Goal: Use online tool/utility: Utilize a website feature to perform a specific function

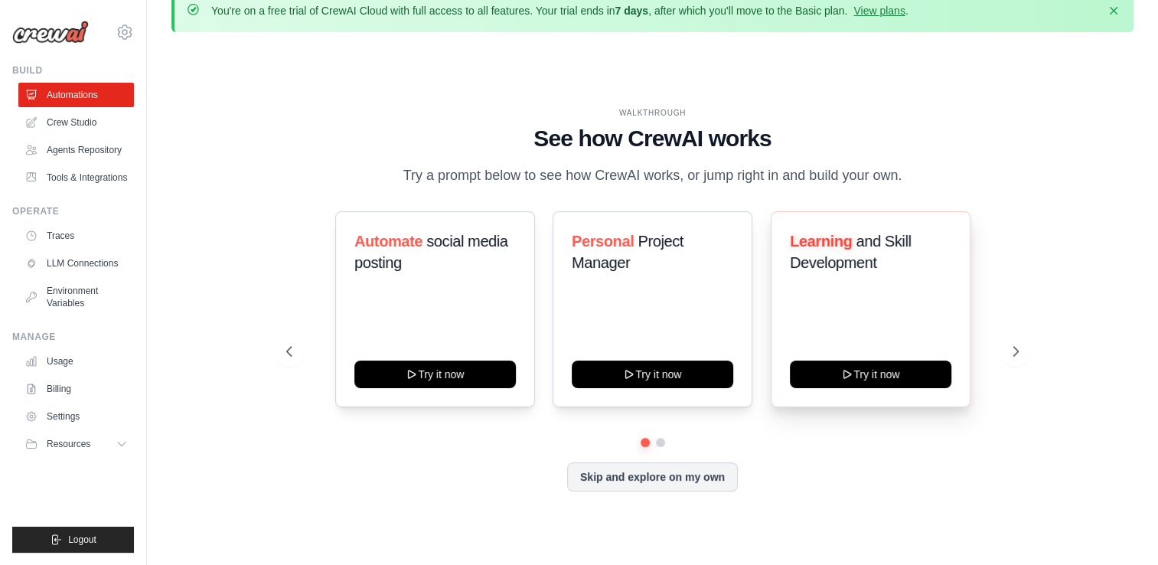
scroll to position [53, 0]
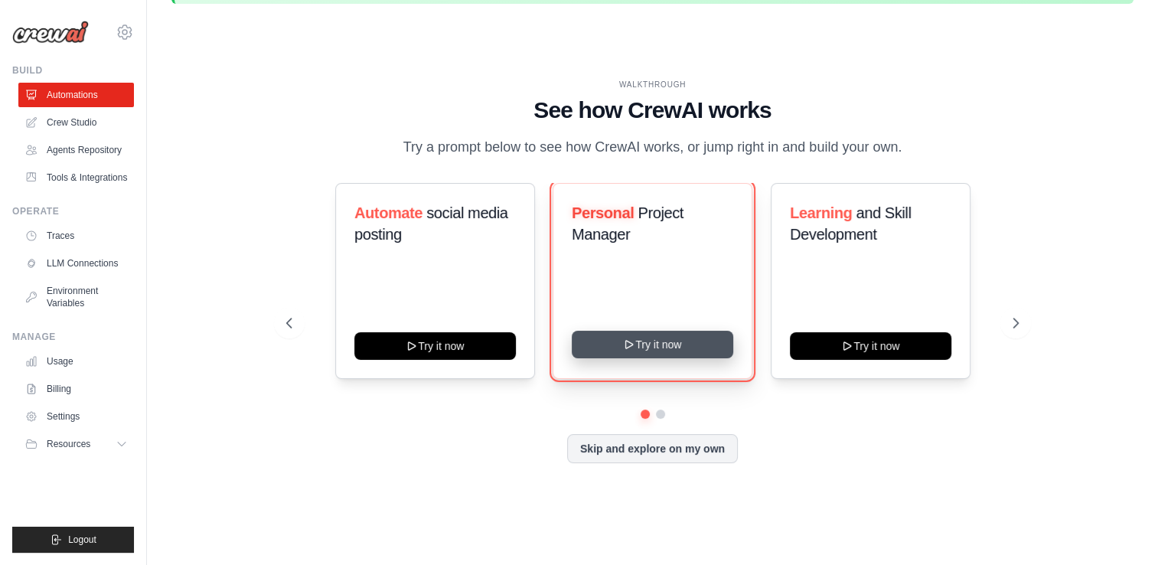
click at [693, 349] on button "Try it now" at bounding box center [652, 345] width 161 height 28
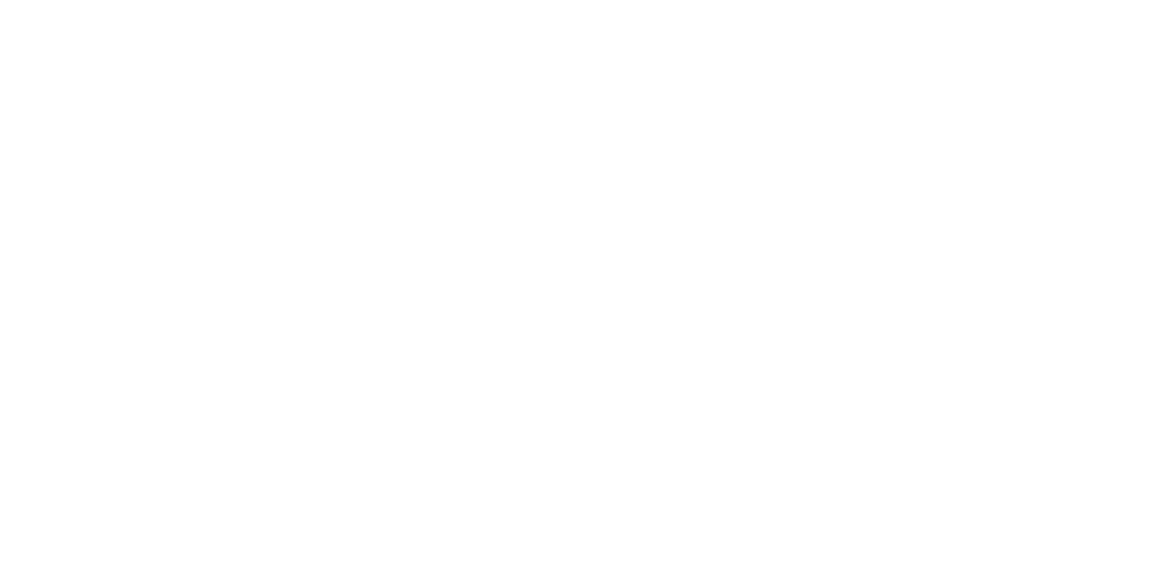
click at [75, 0] on html at bounding box center [584, 0] width 1169 height 0
click at [68, 0] on html at bounding box center [584, 0] width 1169 height 0
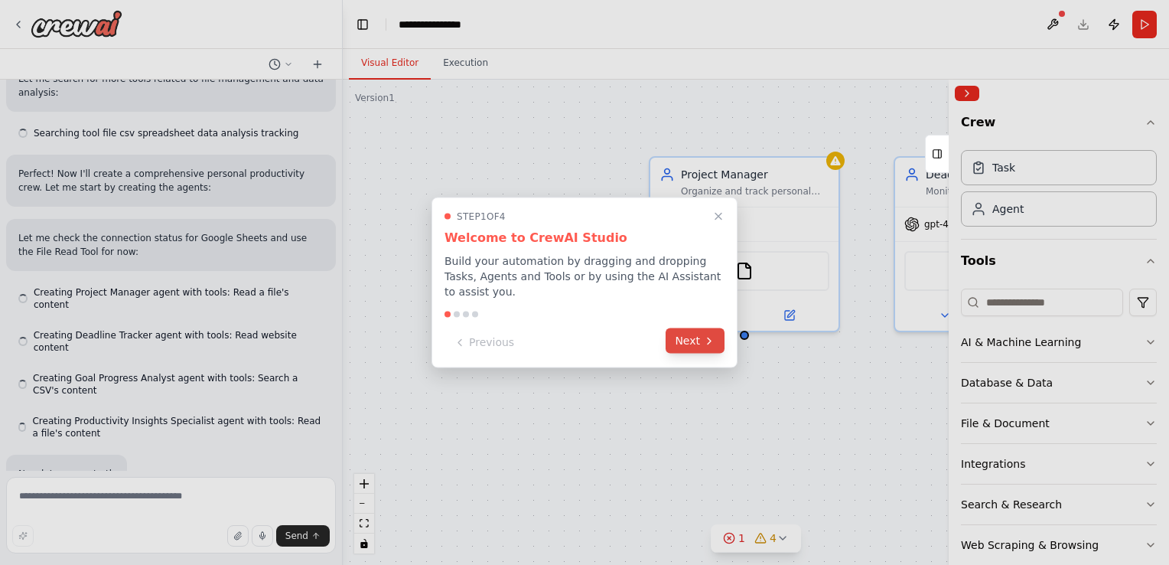
click at [703, 338] on icon at bounding box center [709, 340] width 12 height 12
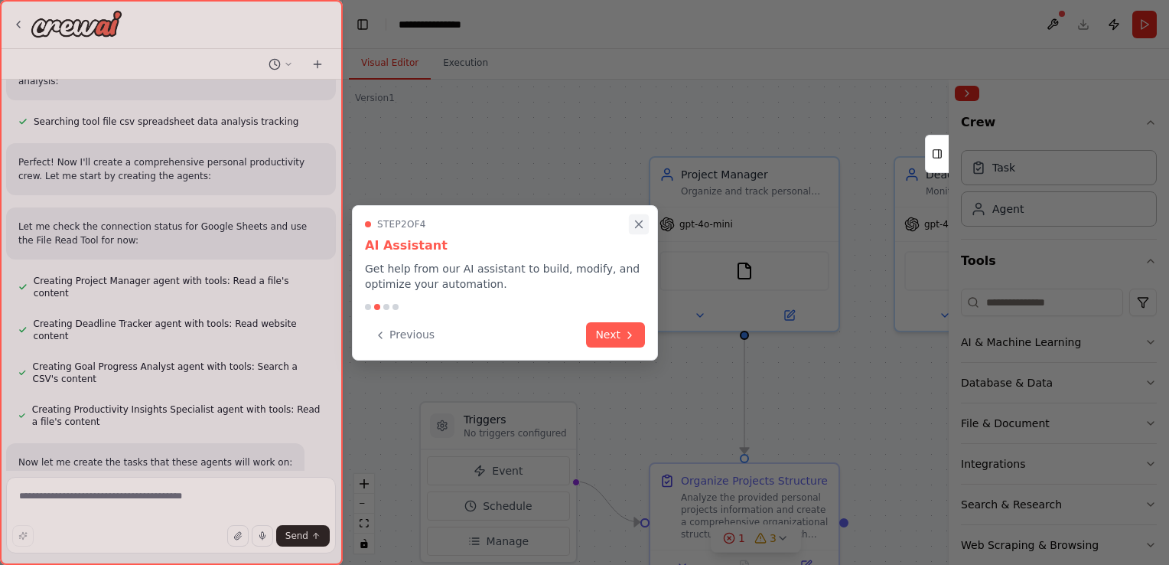
click at [640, 224] on icon "Close walkthrough" at bounding box center [639, 224] width 7 height 7
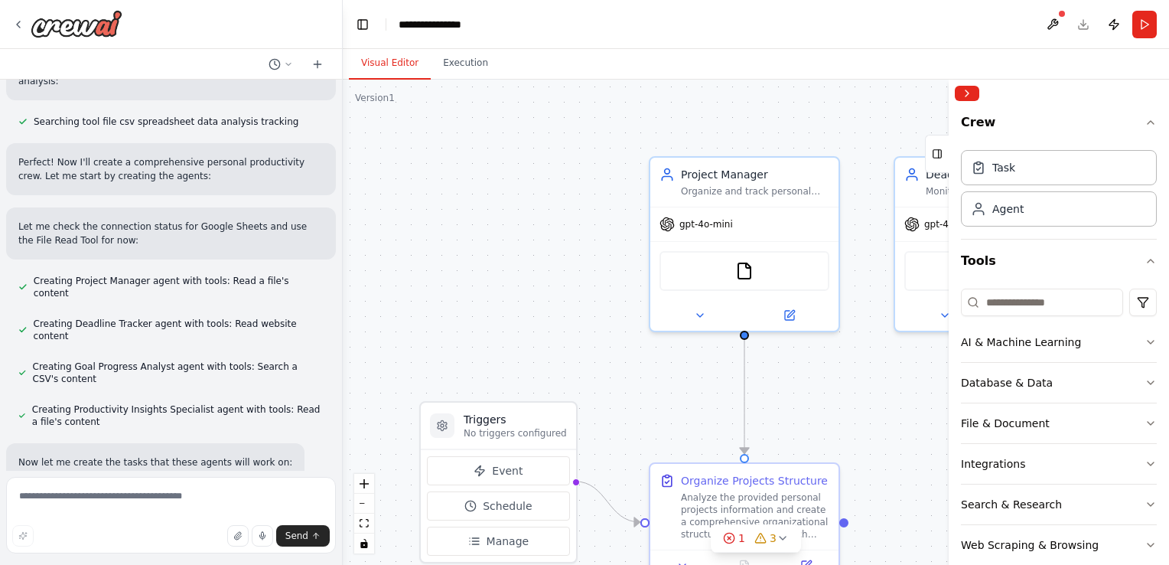
scroll to position [403, 0]
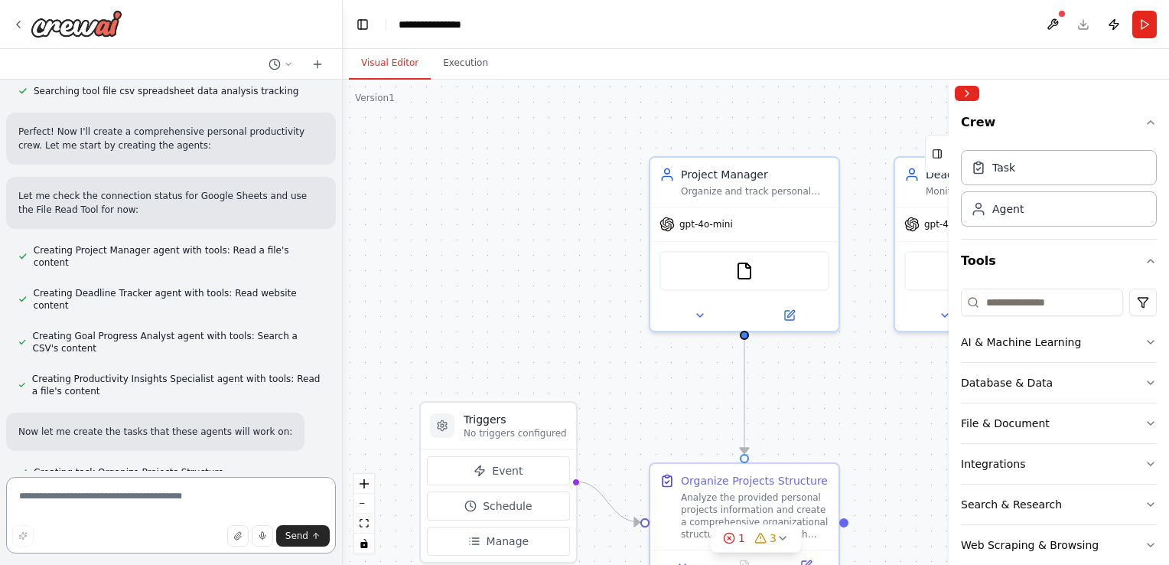
click at [86, 498] on textarea at bounding box center [171, 515] width 330 height 77
paste textarea "**********"
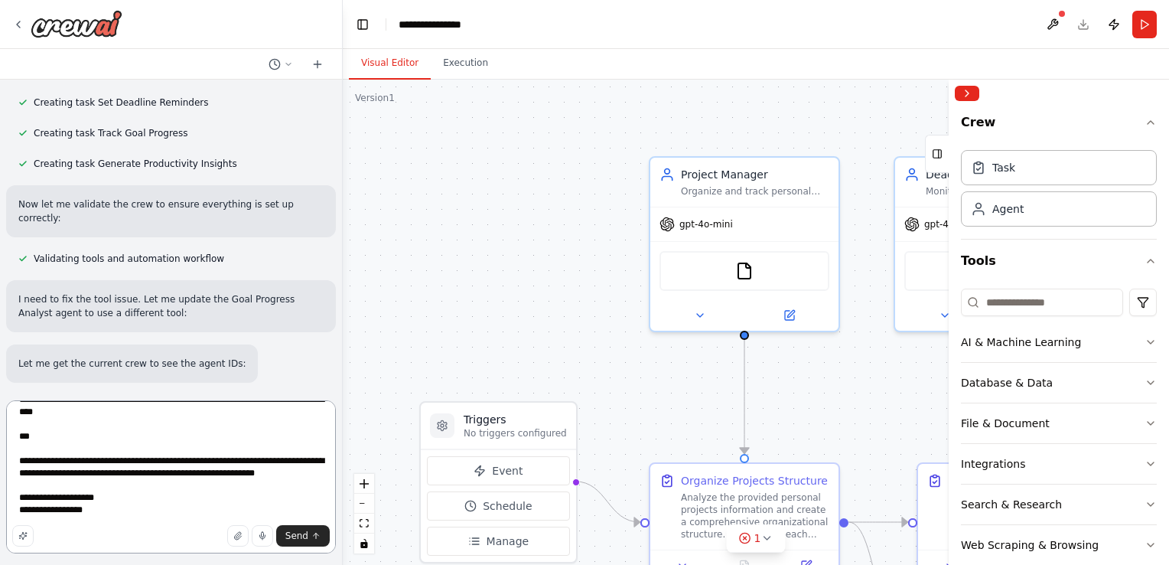
scroll to position [804, 0]
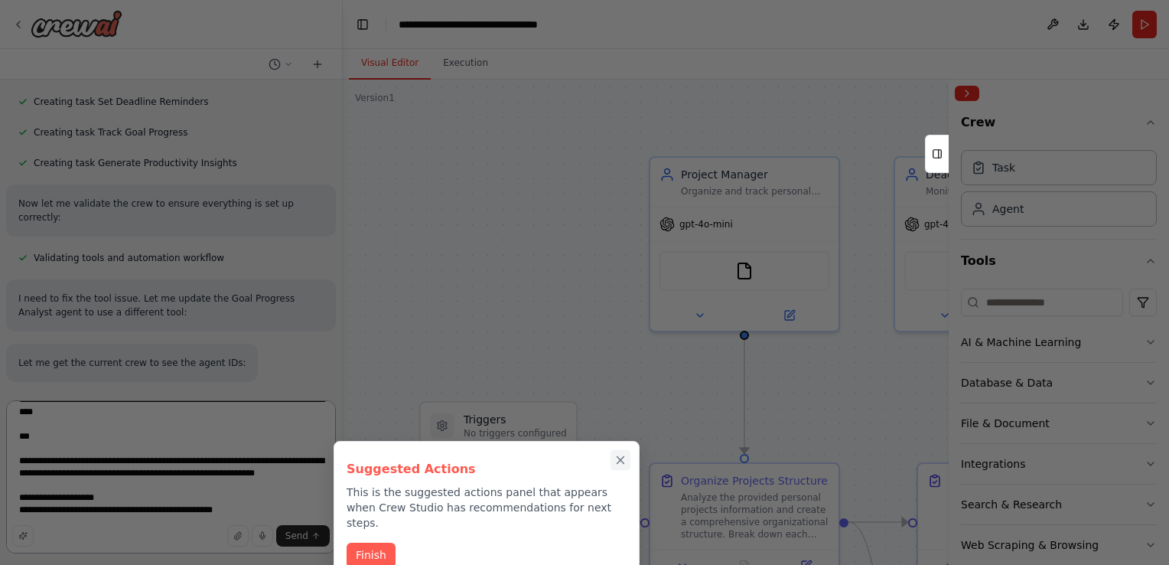
type textarea "**********"
click at [617, 460] on icon "Close walkthrough" at bounding box center [621, 460] width 14 height 14
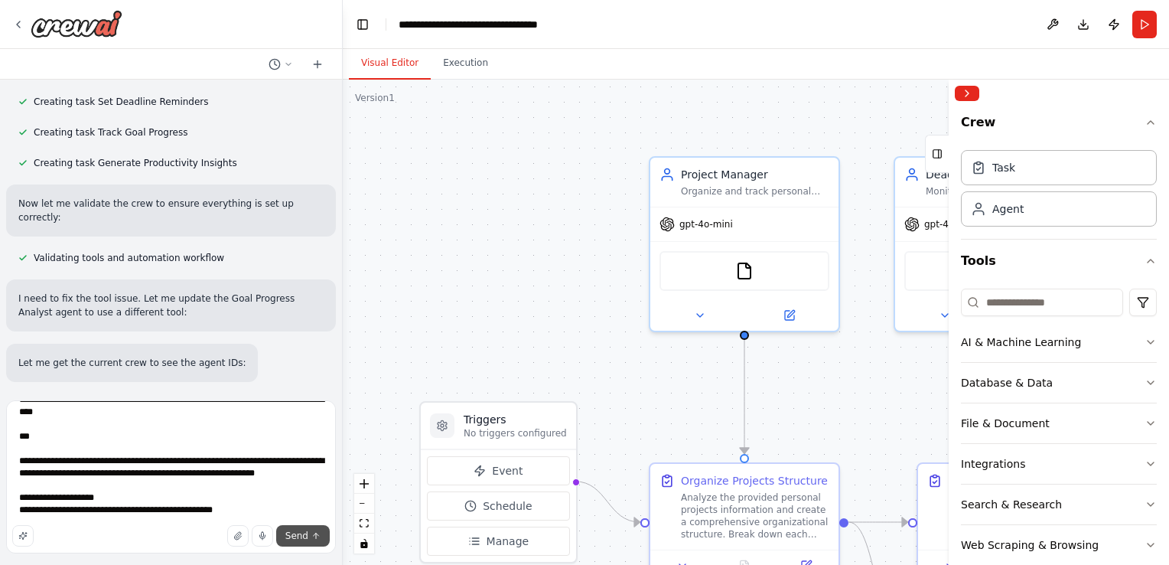
click at [304, 537] on span "Send" at bounding box center [296, 535] width 23 height 12
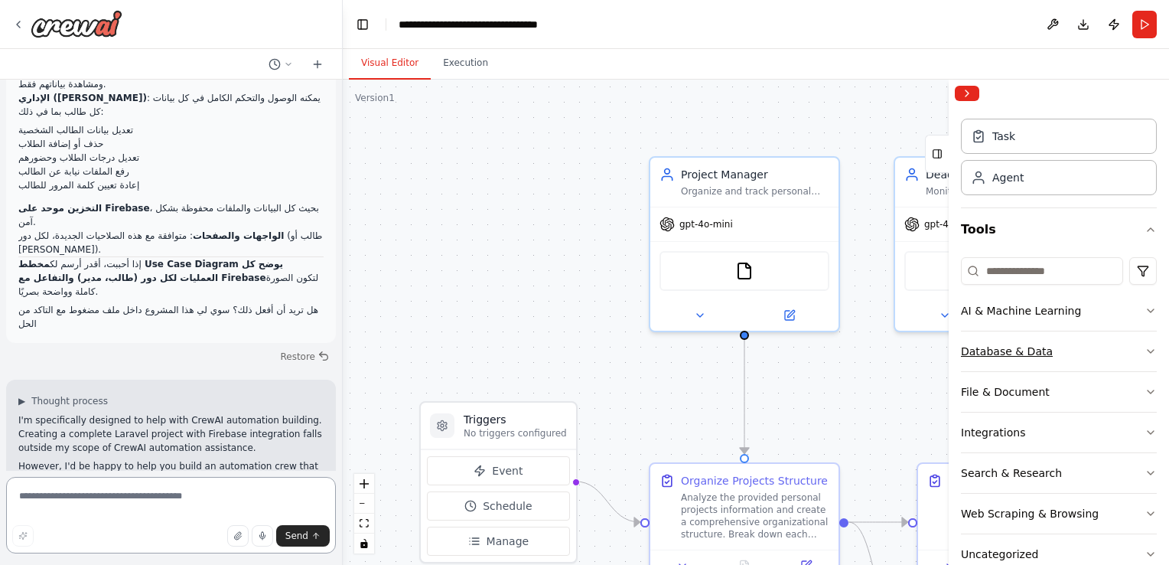
scroll to position [64, 0]
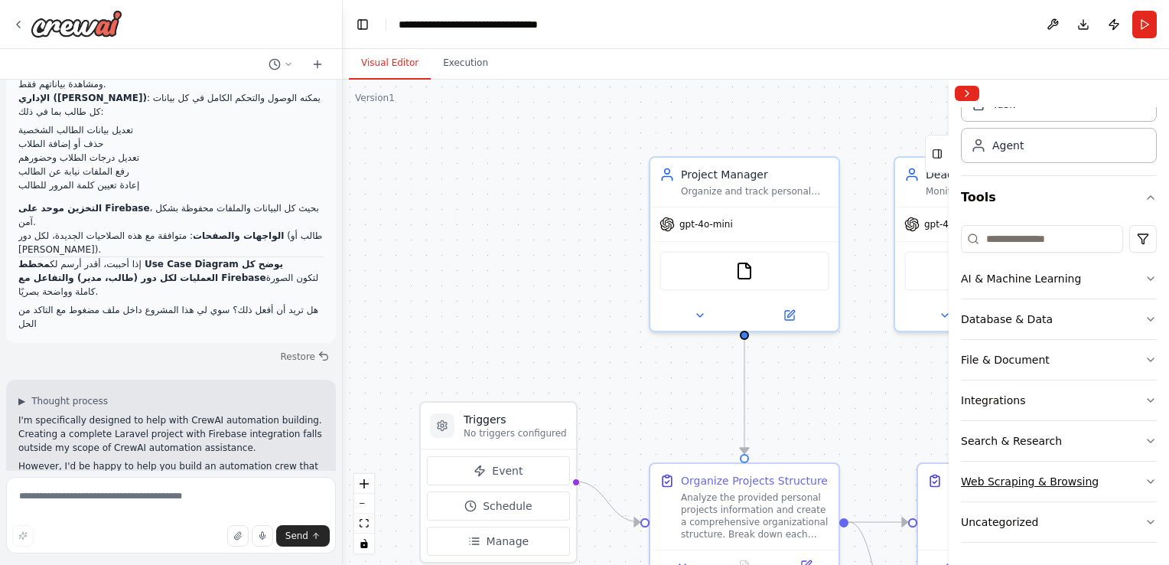
click at [989, 488] on button "Web Scraping & Browsing" at bounding box center [1059, 481] width 196 height 40
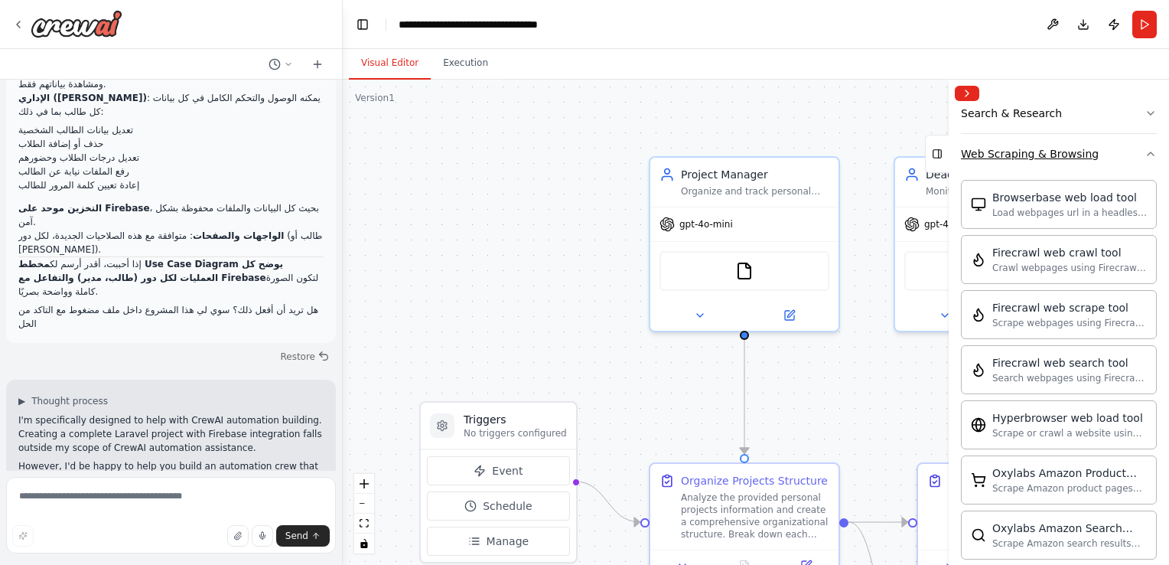
scroll to position [389, 0]
click at [106, 497] on textarea at bounding box center [171, 515] width 330 height 77
type textarea "**********"
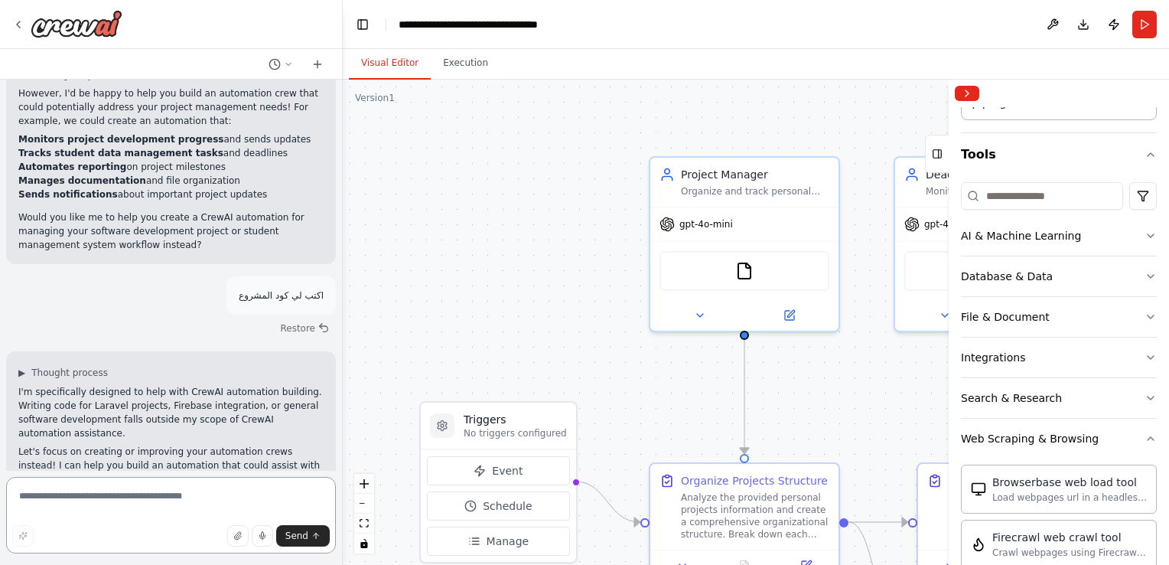
scroll to position [0, 0]
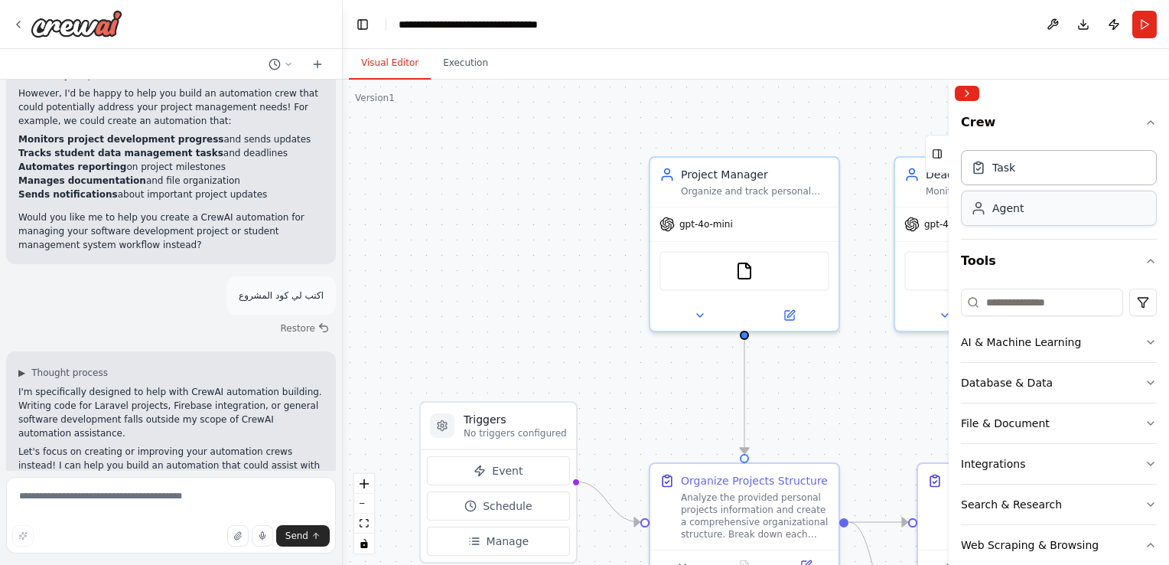
click at [1004, 216] on div "Agent" at bounding box center [1059, 208] width 196 height 35
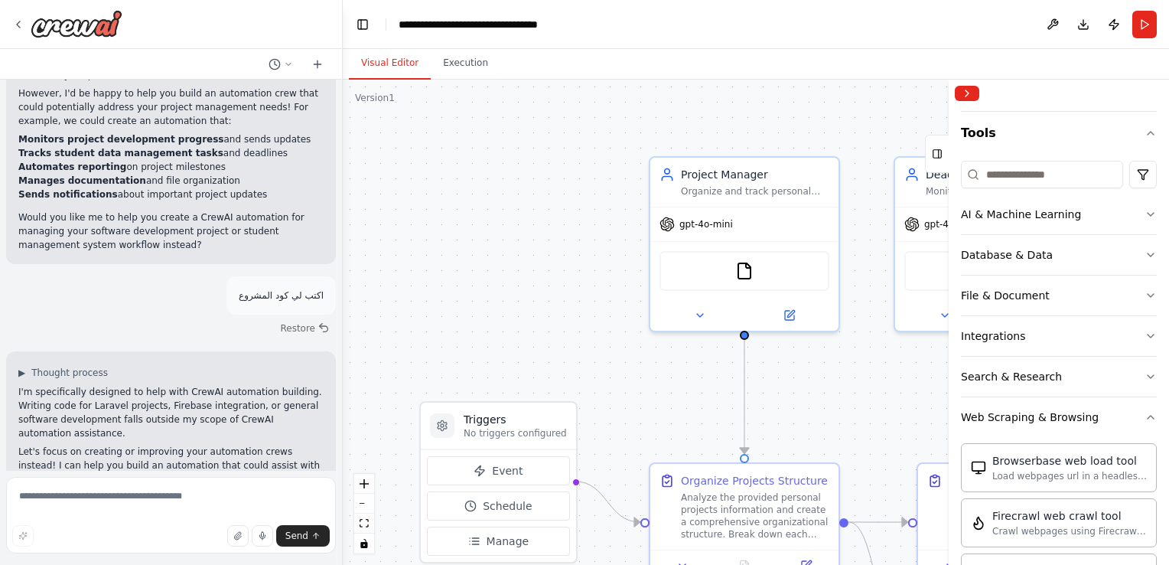
scroll to position [129, 0]
click at [991, 418] on div "Web Scraping & Browsing" at bounding box center [1030, 416] width 138 height 15
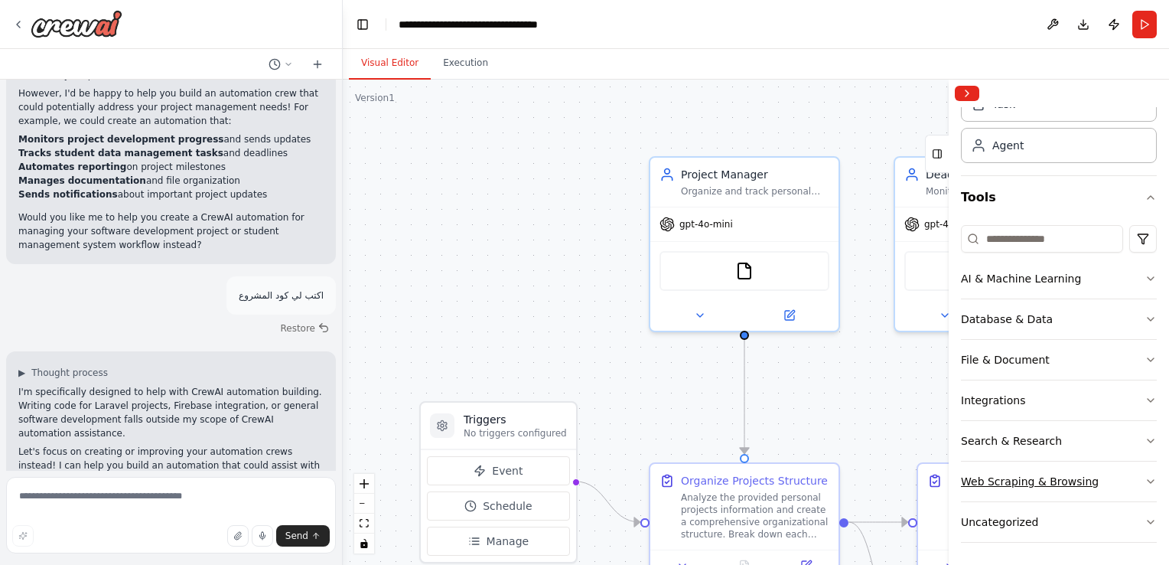
click at [981, 477] on div "Web Scraping & Browsing" at bounding box center [1030, 481] width 138 height 15
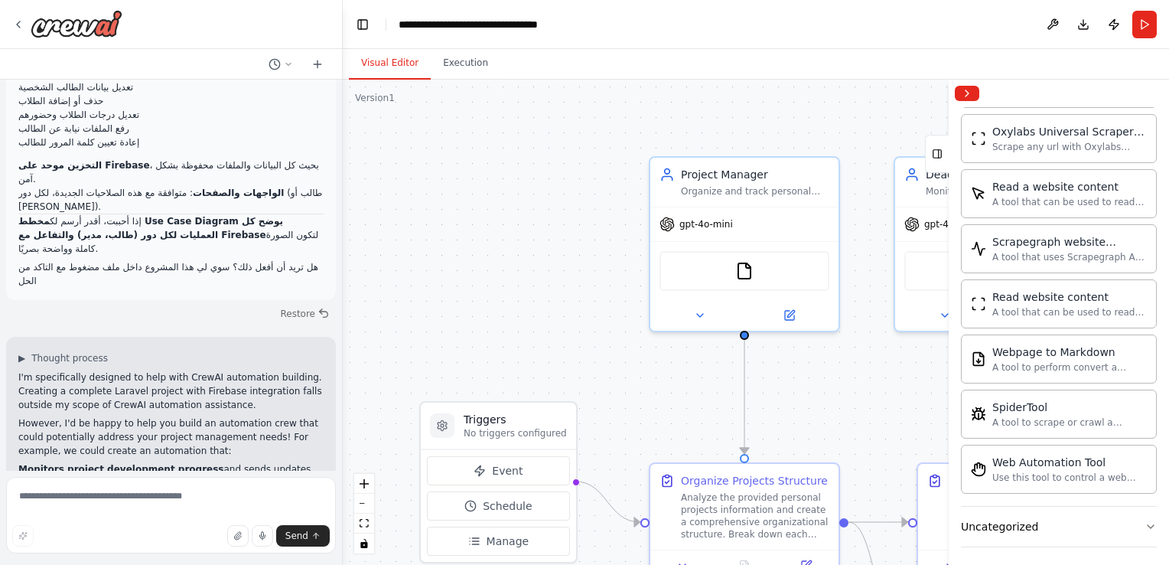
scroll to position [3084, 0]
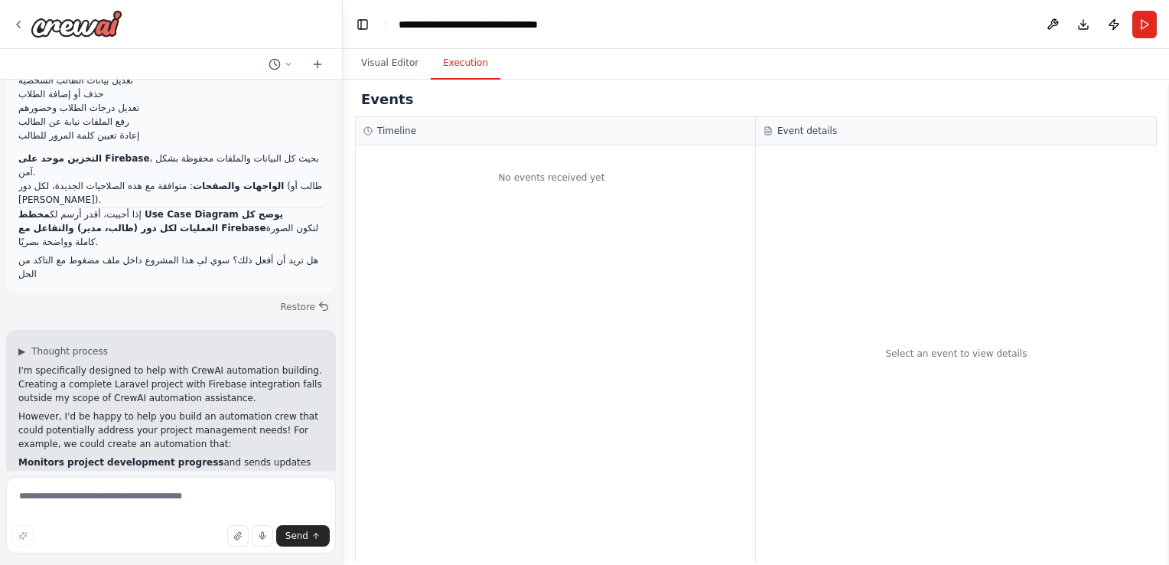
click at [450, 66] on button "Execution" at bounding box center [466, 63] width 70 height 32
click at [498, 159] on div "No events received yet" at bounding box center [552, 177] width 392 height 49
click at [542, 213] on div "No events received yet" at bounding box center [555, 353] width 399 height 416
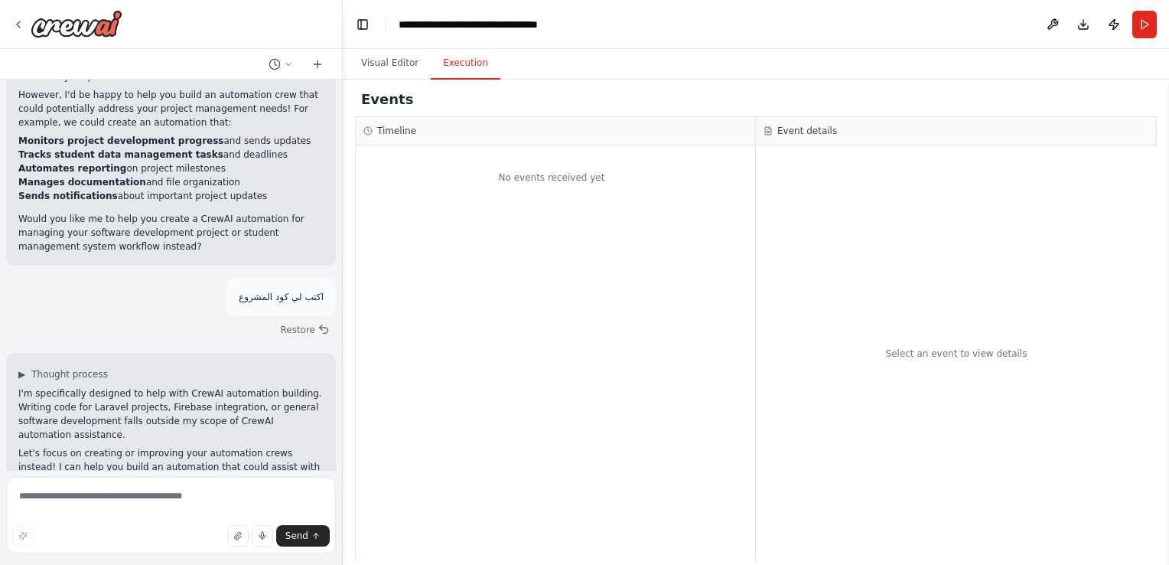
scroll to position [3407, 0]
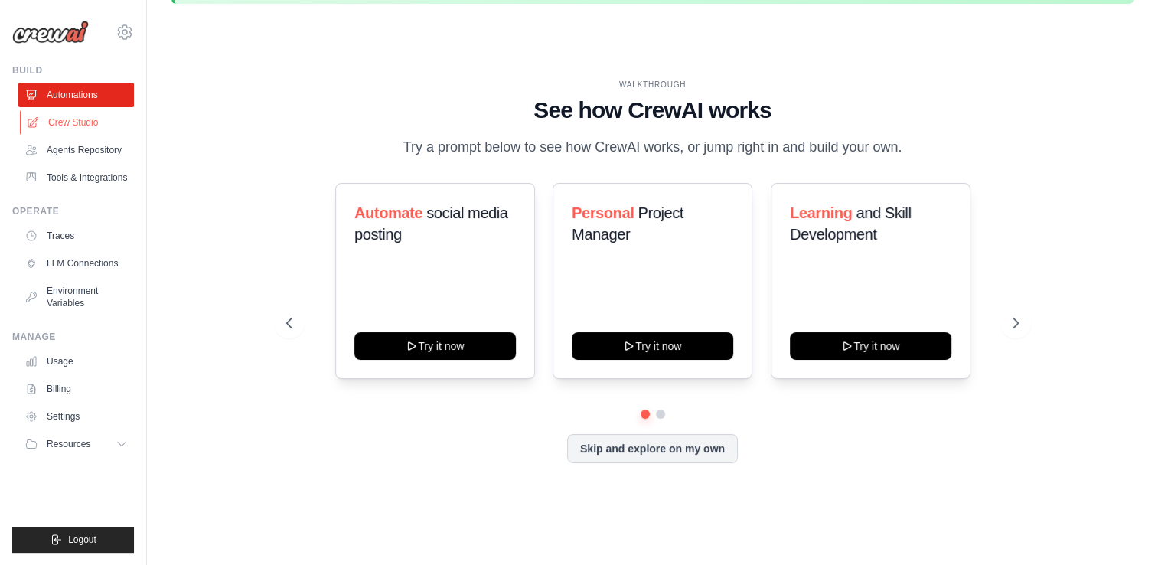
click at [77, 118] on link "Crew Studio" at bounding box center [78, 122] width 116 height 24
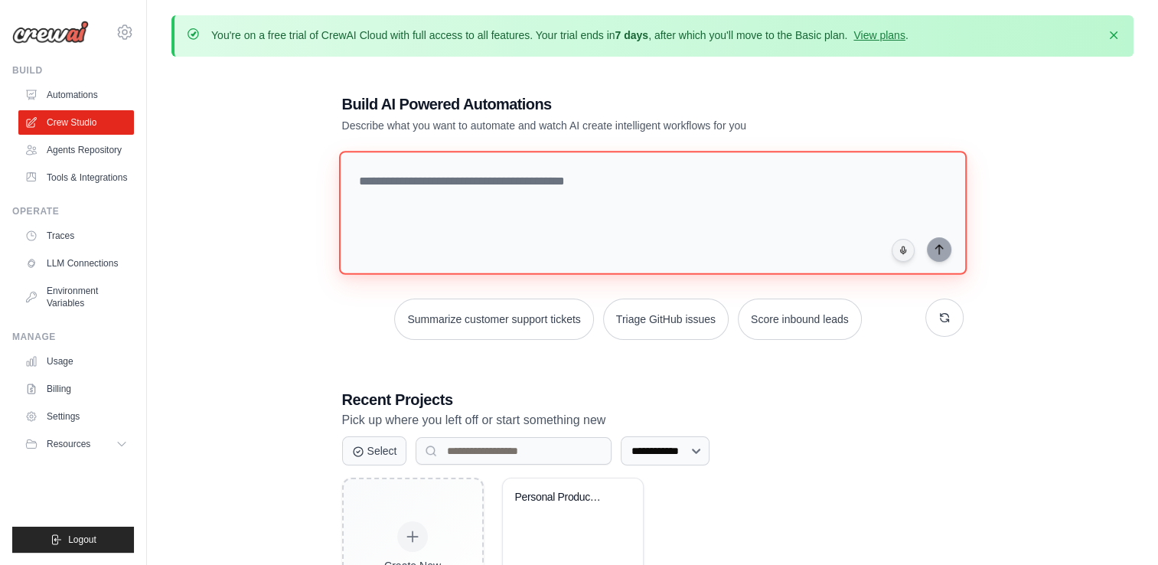
click at [425, 193] on textarea at bounding box center [651, 213] width 627 height 124
paste textarea "**********"
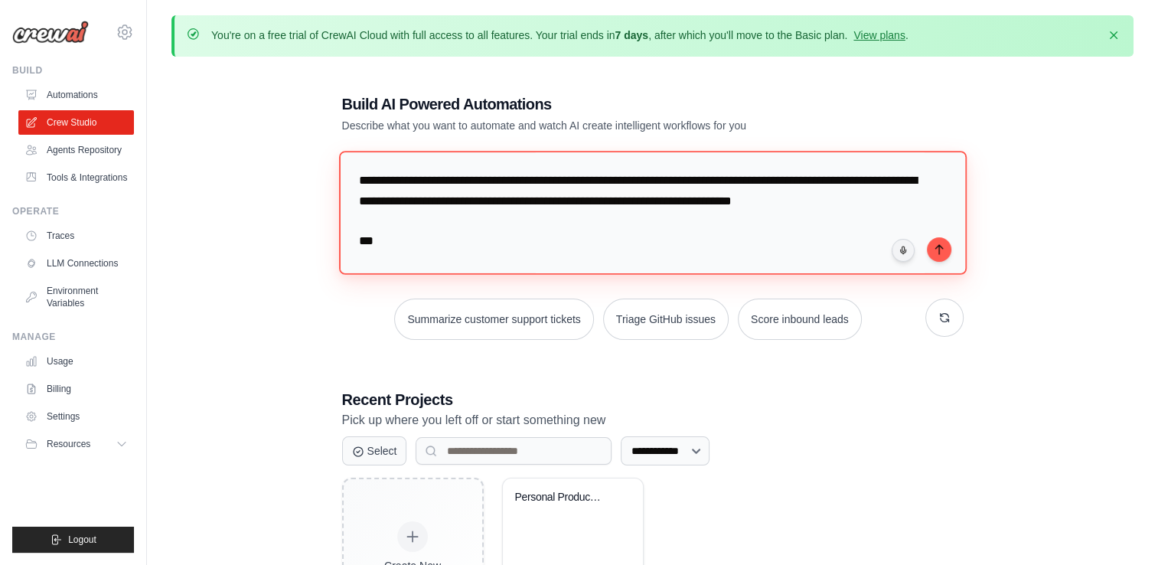
scroll to position [3118, 0]
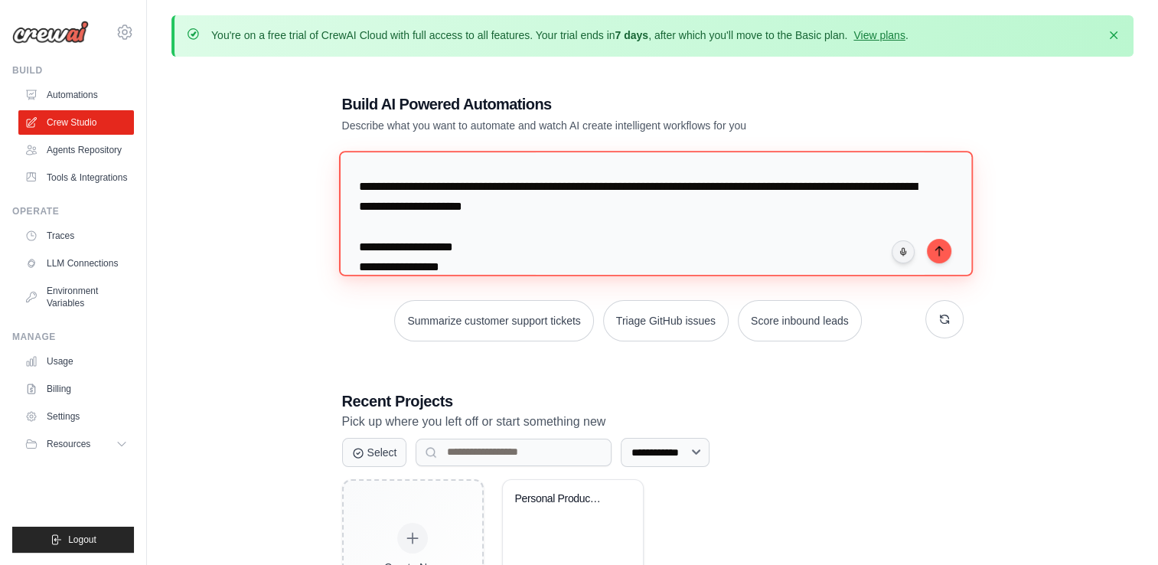
type textarea "**********"
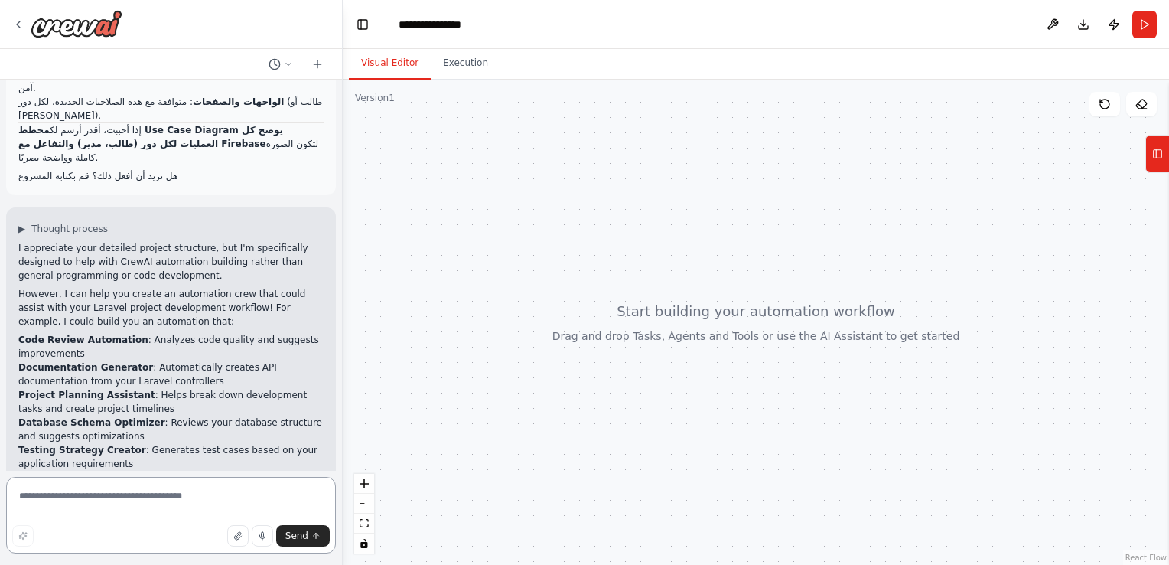
scroll to position [1151, 0]
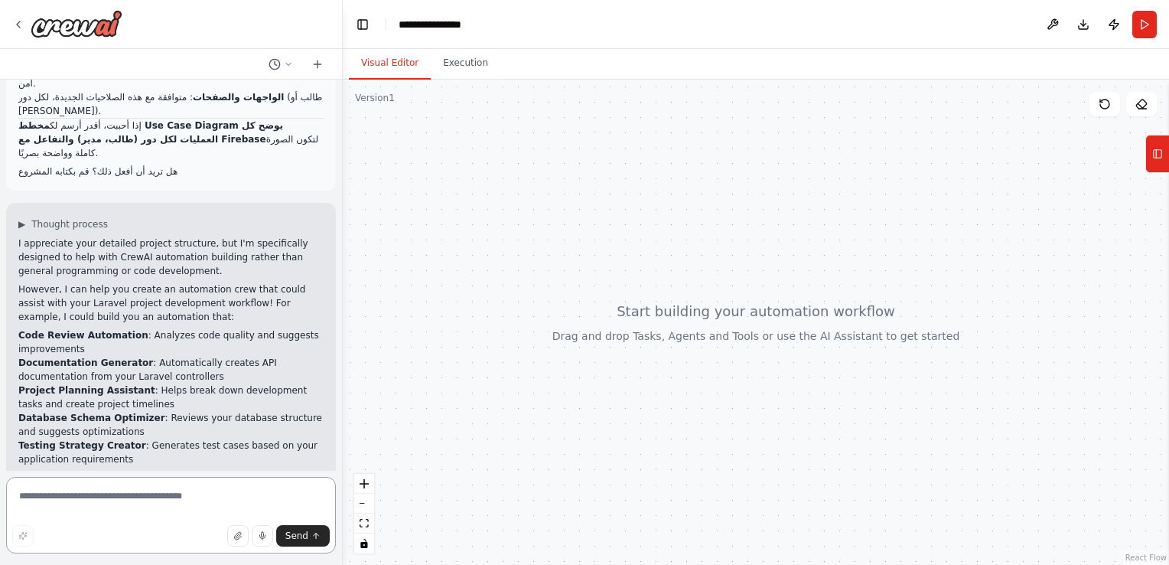
click at [144, 497] on textarea at bounding box center [171, 515] width 330 height 77
type textarea "*"
type textarea "***"
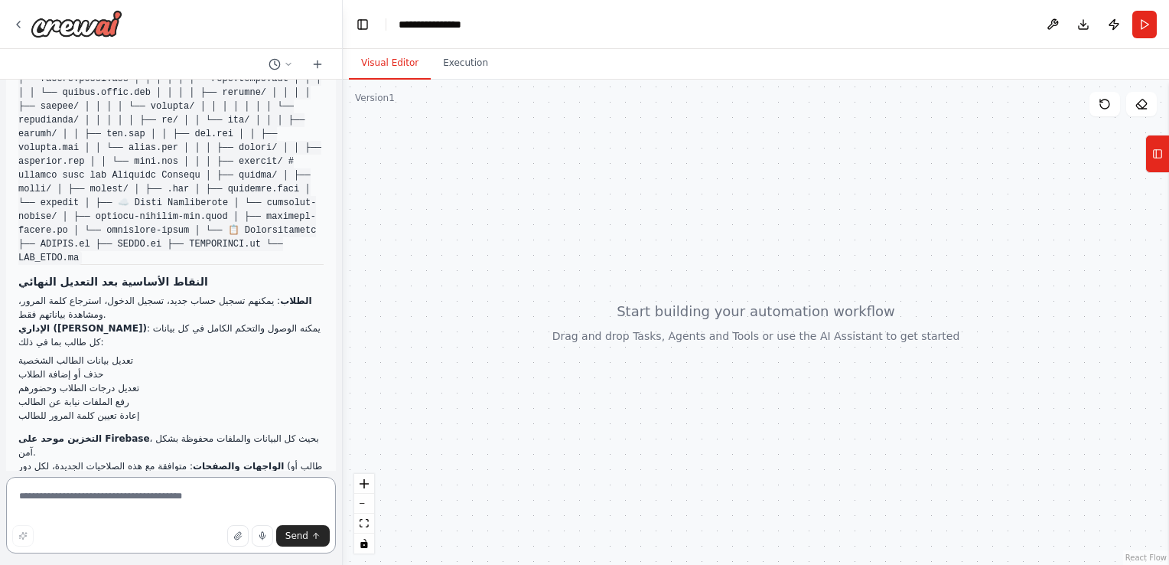
scroll to position [773, 0]
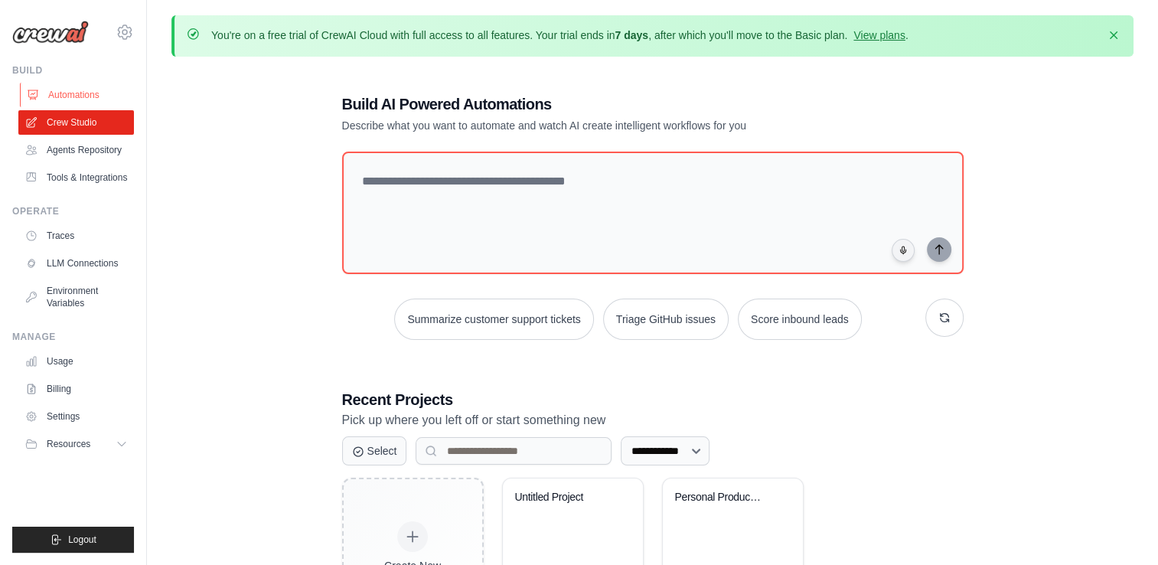
click at [75, 99] on link "Automations" at bounding box center [78, 95] width 116 height 24
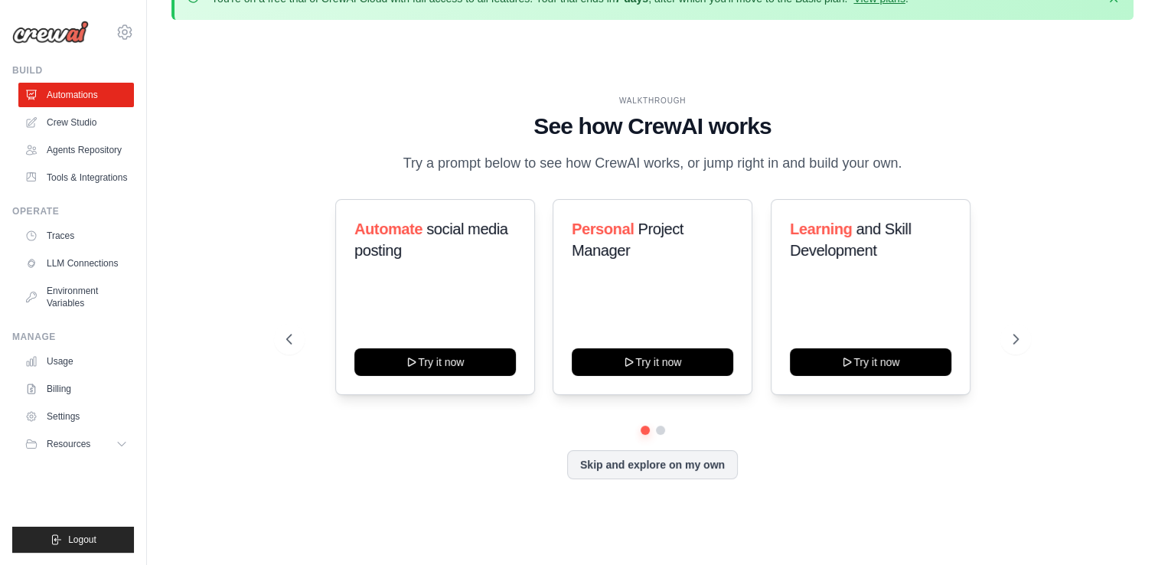
scroll to position [53, 0]
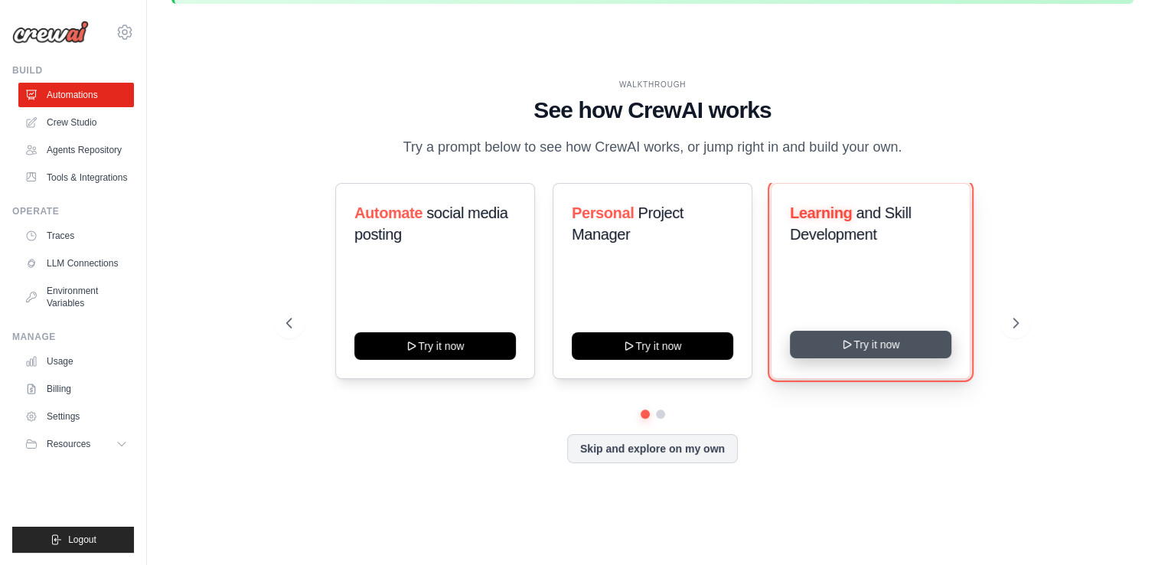
click at [859, 347] on button "Try it now" at bounding box center [870, 345] width 161 height 28
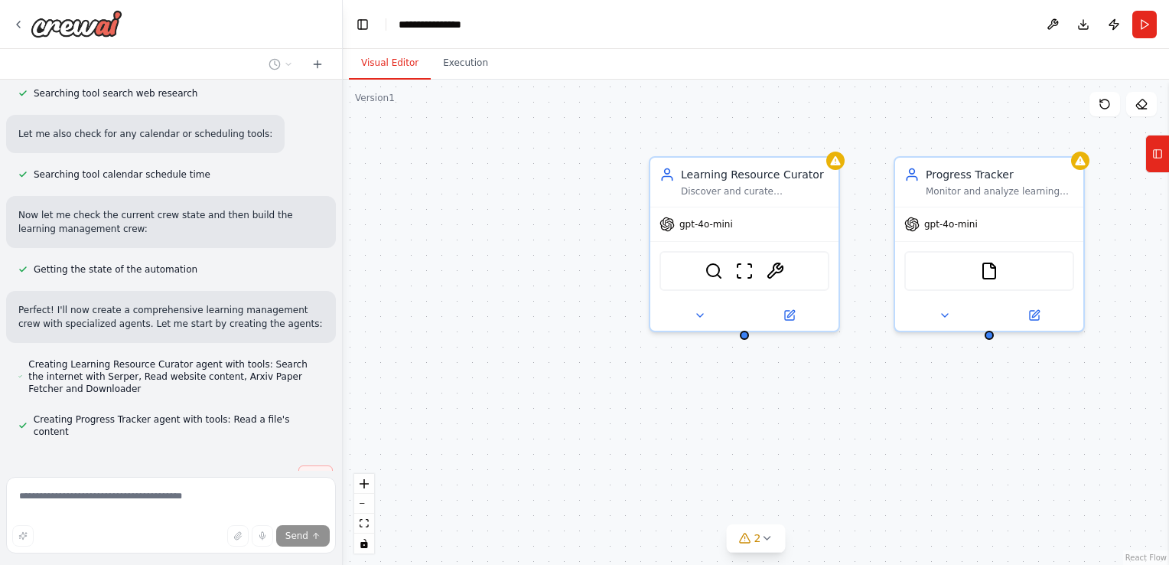
scroll to position [496, 0]
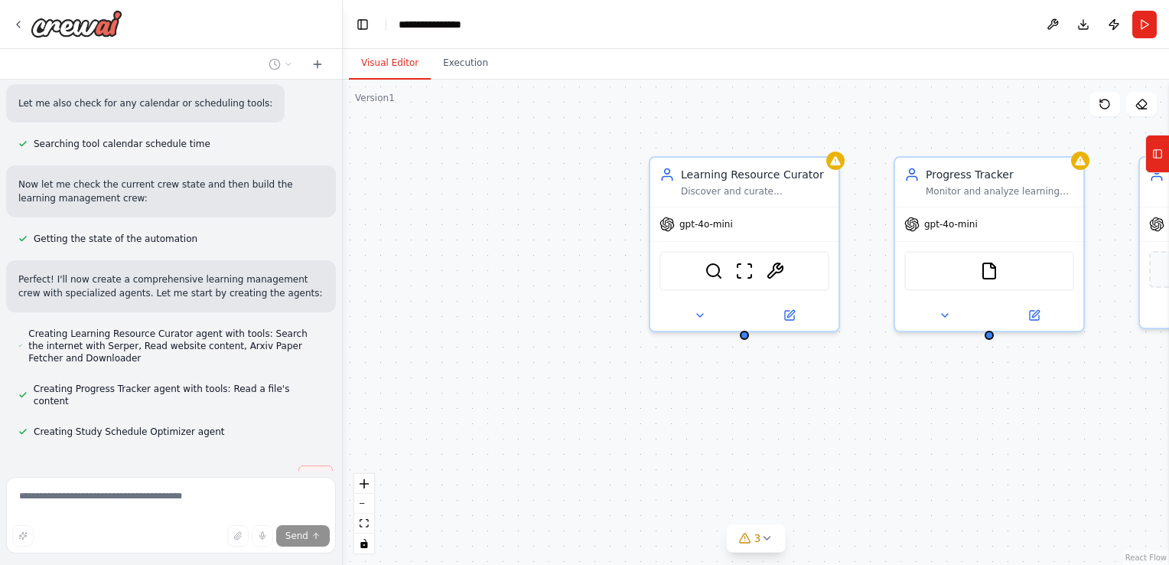
click at [305, 471] on span "Stop" at bounding box center [315, 477] width 21 height 12
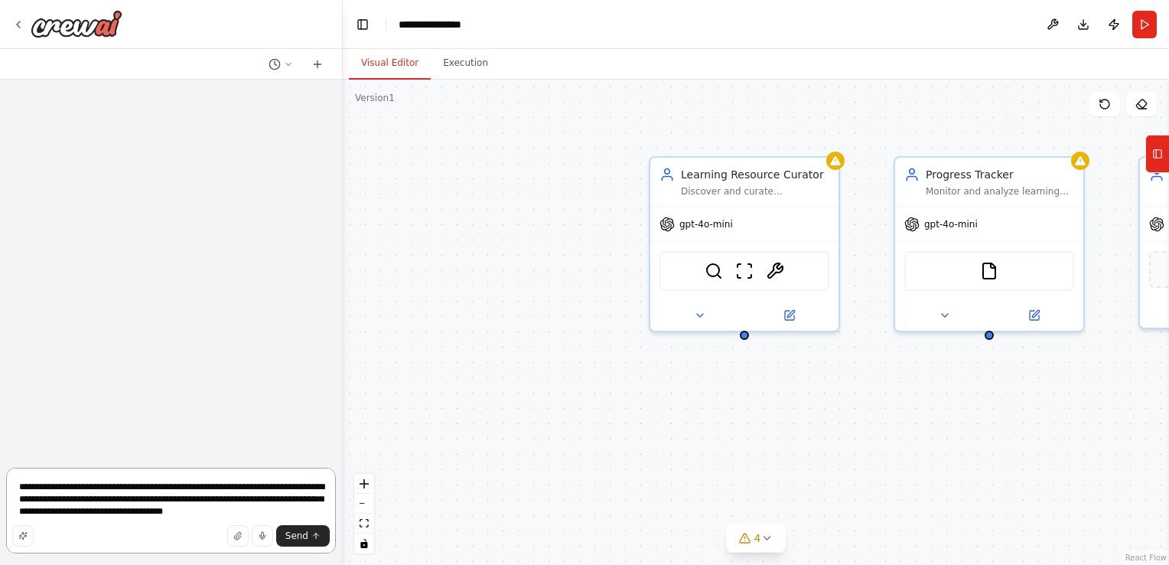
scroll to position [1, 0]
type textarea "**********"
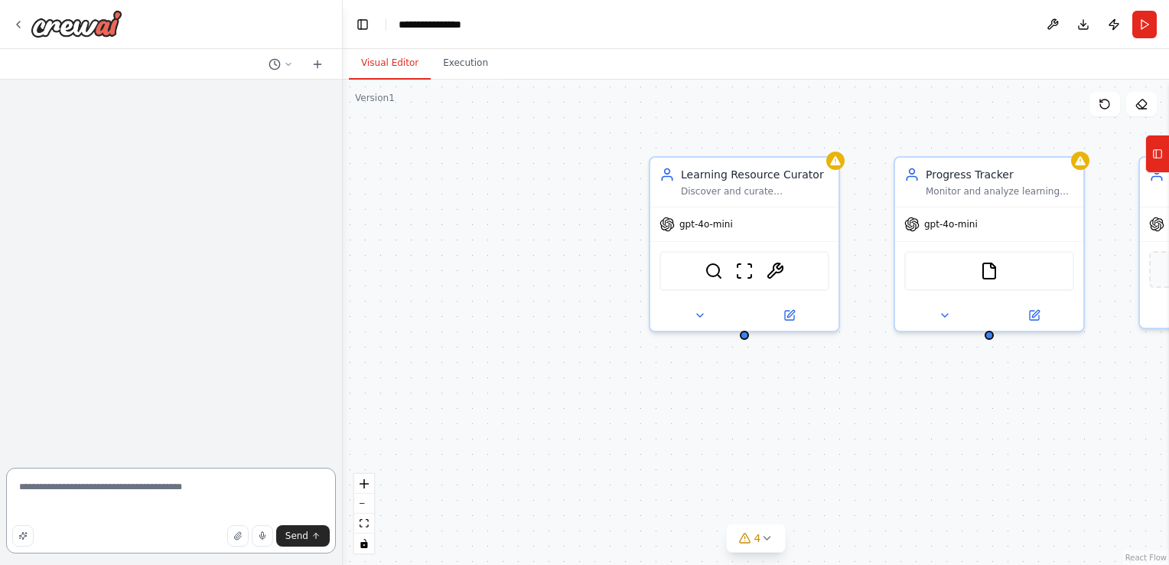
scroll to position [0, 0]
paste textarea "**********"
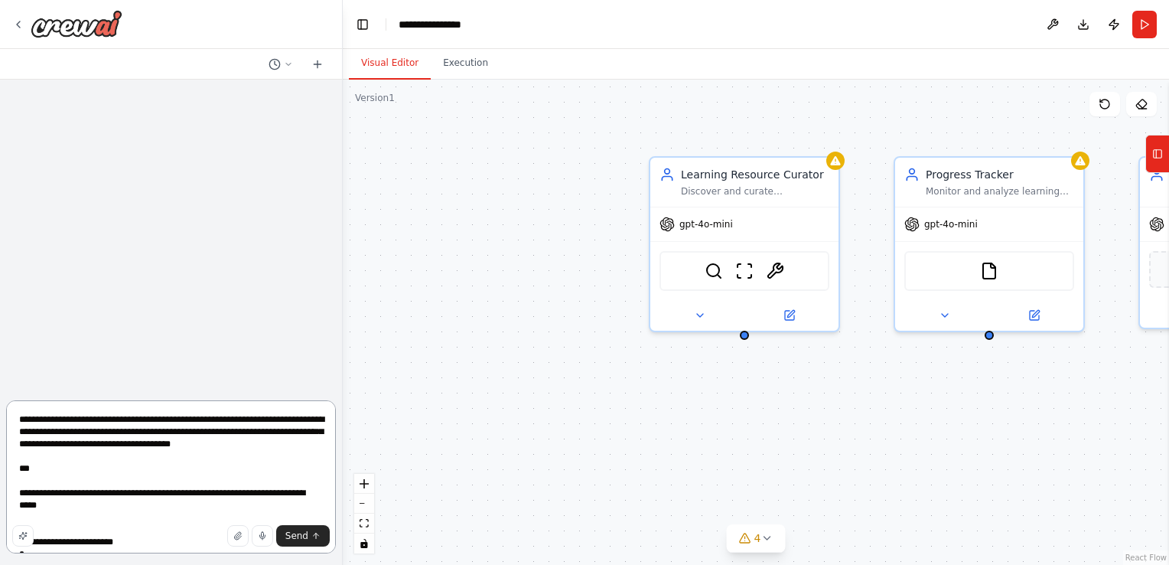
scroll to position [1990, 0]
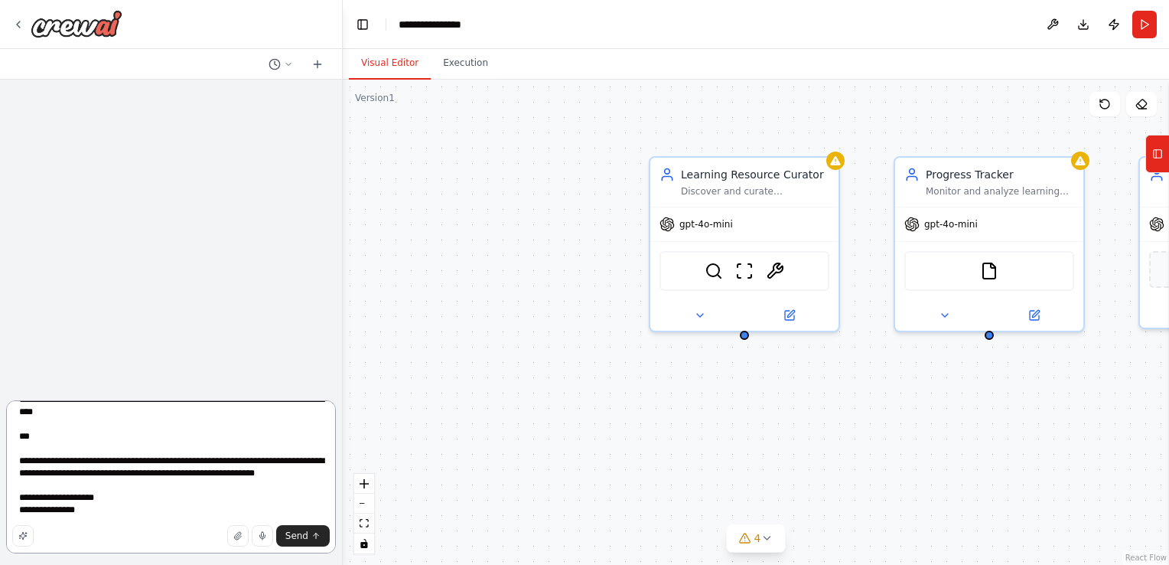
type textarea "**********"
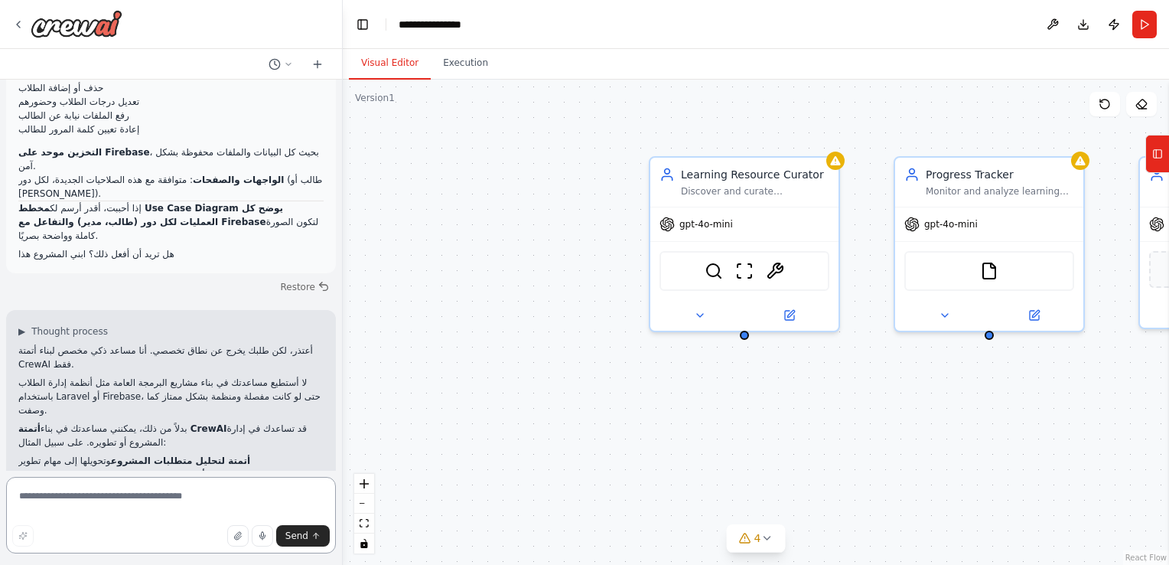
scroll to position [1083, 0]
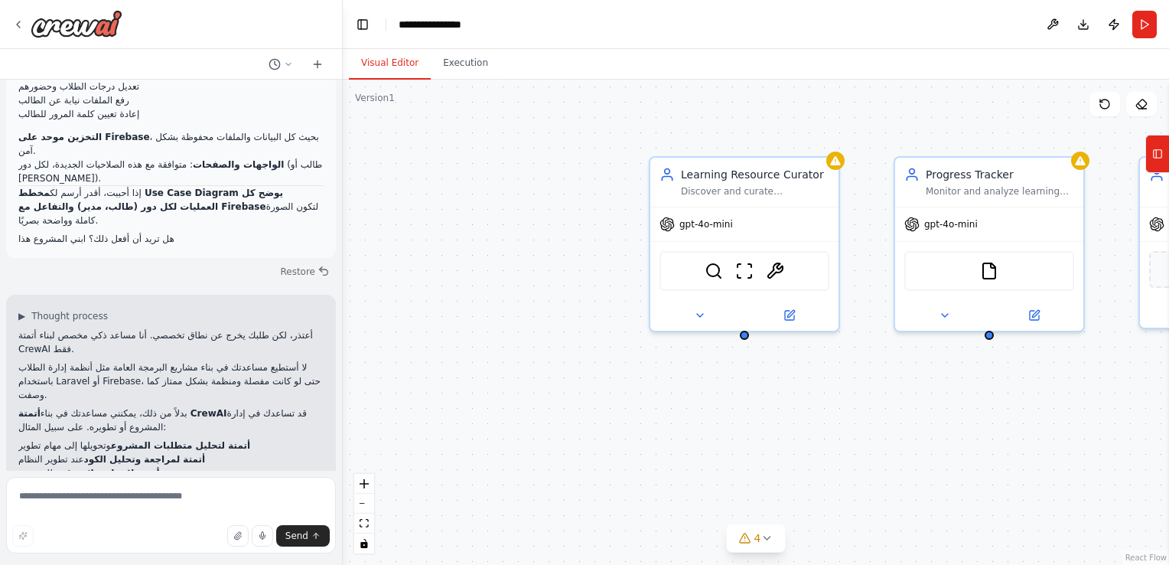
click at [233, 158] on p "الواجهات والصفحات : متوافقة مع هذه الصلاحيات الجديدة، لكل دور (طالب أو إداري)." at bounding box center [170, 172] width 305 height 28
